Goal: Information Seeking & Learning: Learn about a topic

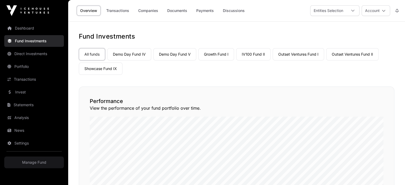
click at [176, 9] on link "Documents" at bounding box center [177, 11] width 27 height 10
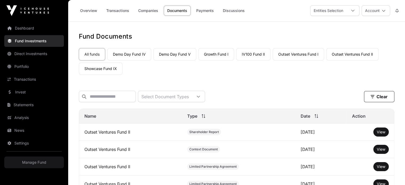
click at [90, 11] on link "Overview" at bounding box center [89, 11] width 24 height 10
click at [154, 9] on link "Companies" at bounding box center [148, 11] width 27 height 10
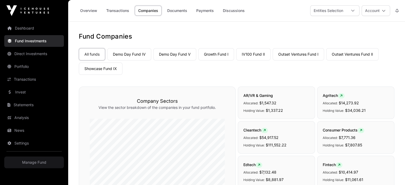
click at [297, 49] on link "Outset Ventures Fund I" at bounding box center [297, 54] width 51 height 12
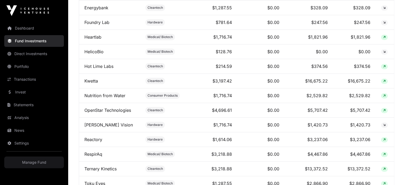
scroll to position [358, 0]
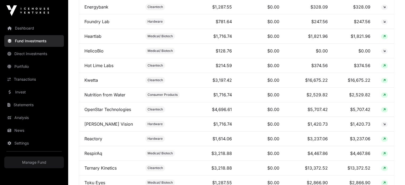
drag, startPoint x: 97, startPoint y: 140, endPoint x: 89, endPoint y: 142, distance: 7.9
click at [89, 141] on link "Reactory" at bounding box center [93, 138] width 18 height 5
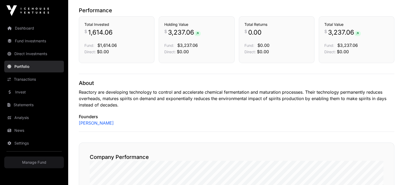
scroll to position [27, 0]
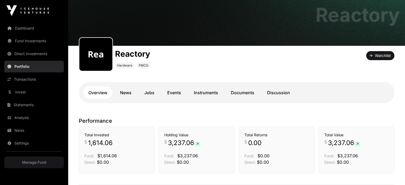
click at [174, 98] on link "Events" at bounding box center [174, 92] width 24 height 13
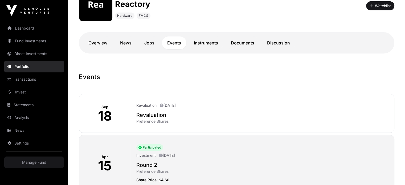
scroll to position [76, 0]
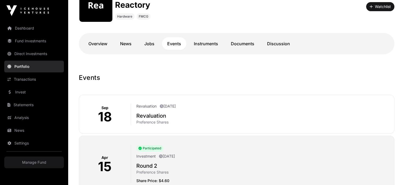
click at [27, 30] on link "Dashboard" at bounding box center [34, 28] width 60 height 12
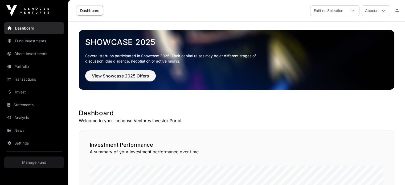
click at [50, 40] on link "Fund Investments" at bounding box center [34, 41] width 60 height 12
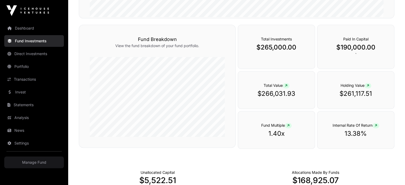
scroll to position [183, 0]
